Goal: Navigation & Orientation: Find specific page/section

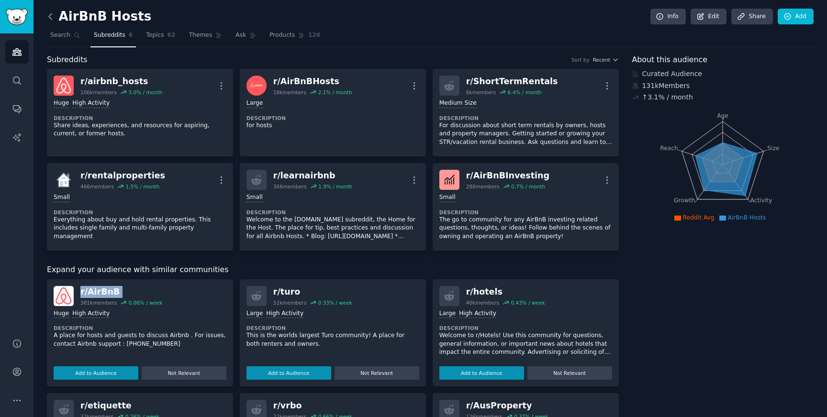
click at [53, 17] on icon at bounding box center [50, 16] width 10 height 10
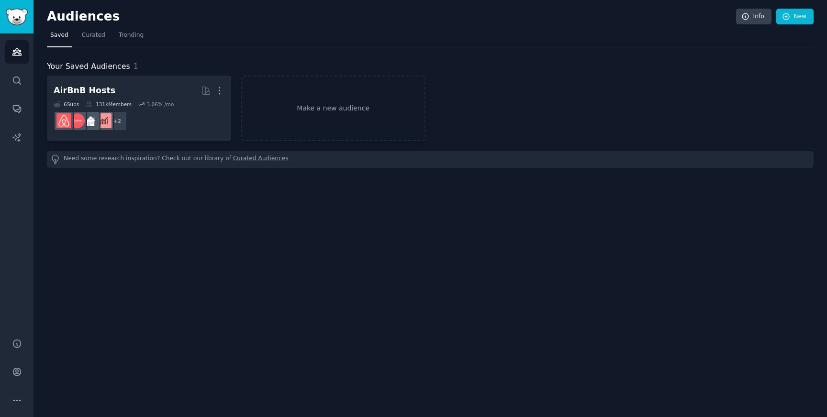
click at [67, 18] on h2 "Audiences" at bounding box center [391, 16] width 689 height 15
click at [15, 79] on icon "Sidebar" at bounding box center [17, 81] width 10 height 10
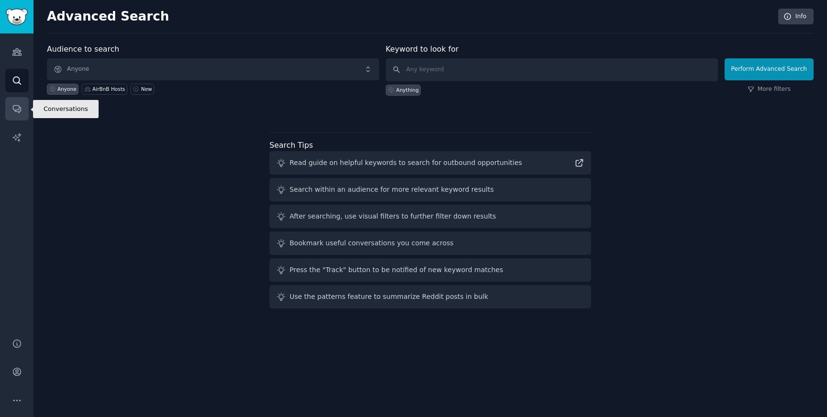
click at [12, 102] on link "Conversations" at bounding box center [16, 108] width 23 height 23
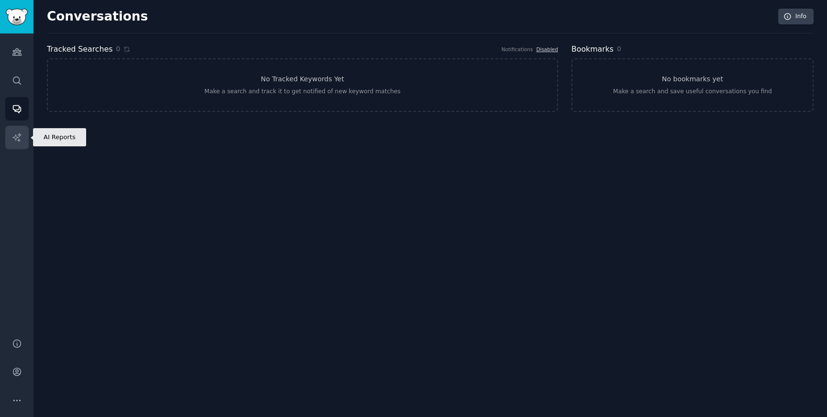
click at [13, 134] on icon "Sidebar" at bounding box center [17, 138] width 10 height 10
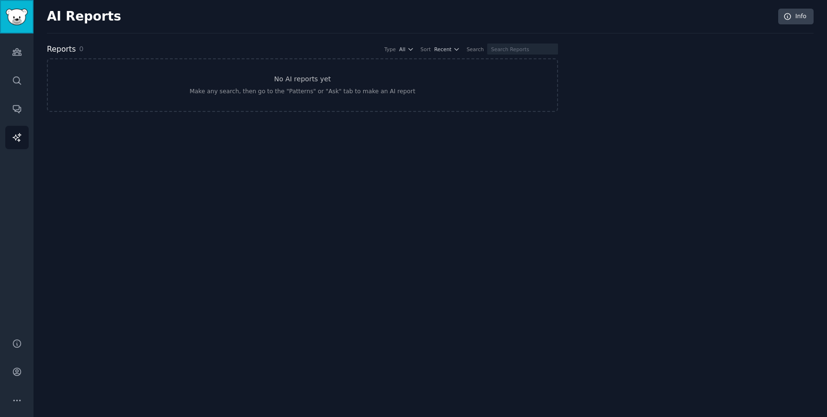
click at [16, 11] on img "Sidebar" at bounding box center [17, 17] width 22 height 17
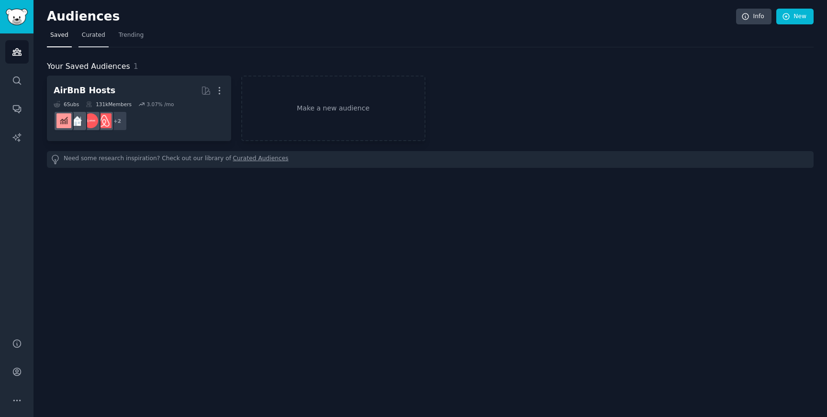
click at [95, 41] on link "Curated" at bounding box center [93, 38] width 30 height 20
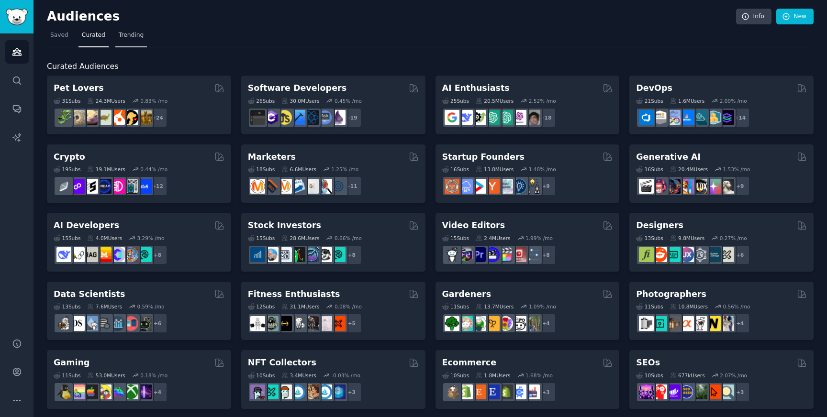
click at [138, 33] on span "Trending" at bounding box center [131, 35] width 25 height 9
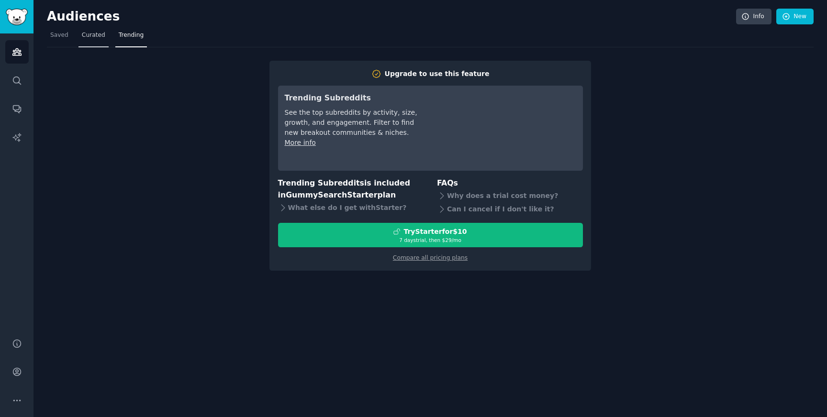
click at [92, 34] on span "Curated" at bounding box center [93, 35] width 23 height 9
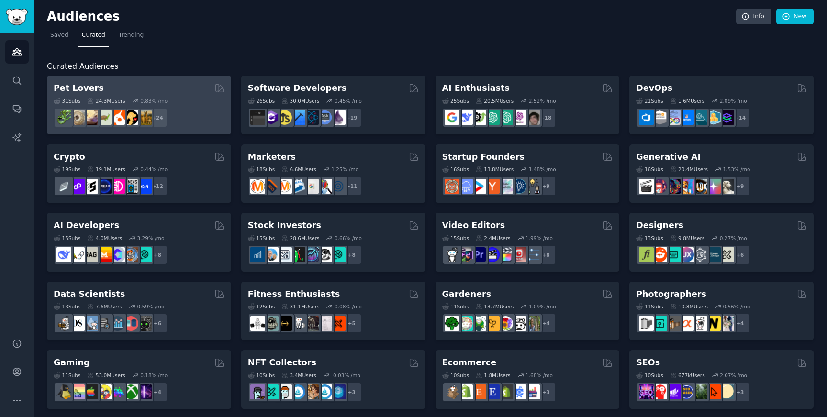
click at [92, 85] on h2 "Pet Lovers" at bounding box center [79, 88] width 50 height 12
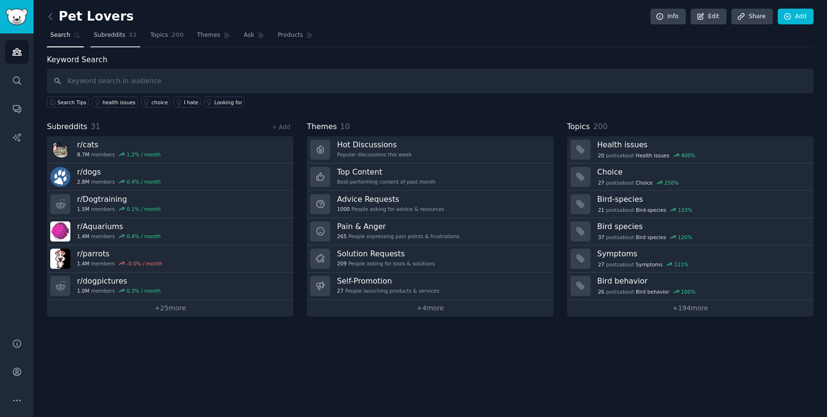
click at [129, 38] on span "31" at bounding box center [133, 35] width 8 height 9
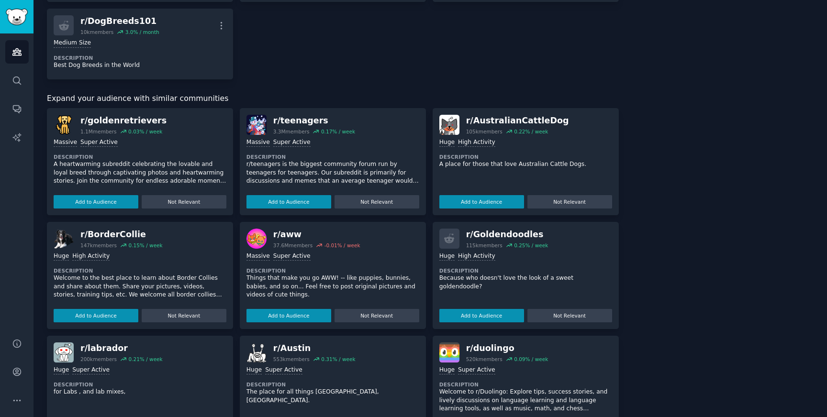
scroll to position [1155, 0]
